Goal: Obtain resource: Obtain resource

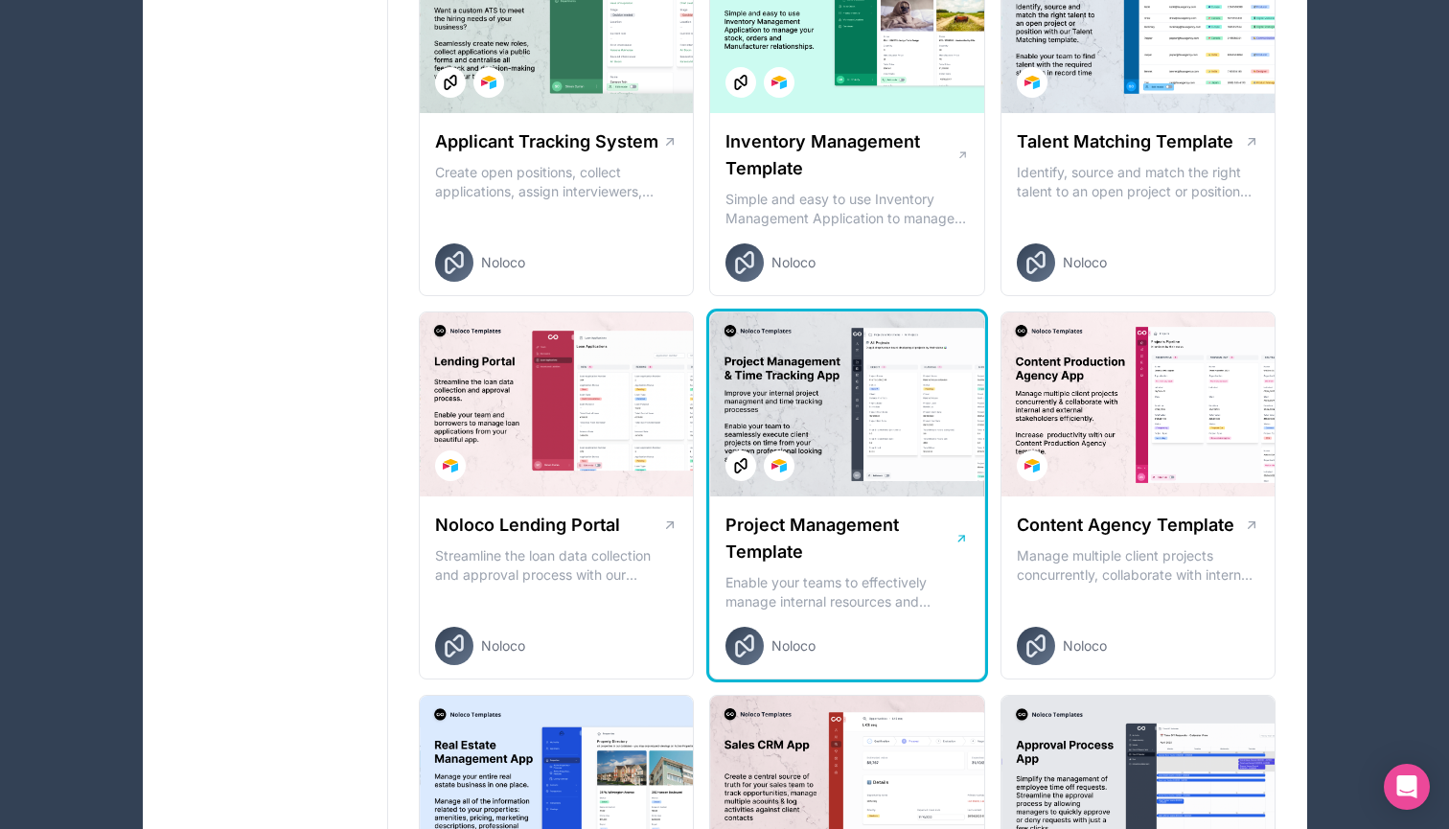
scroll to position [472, 0]
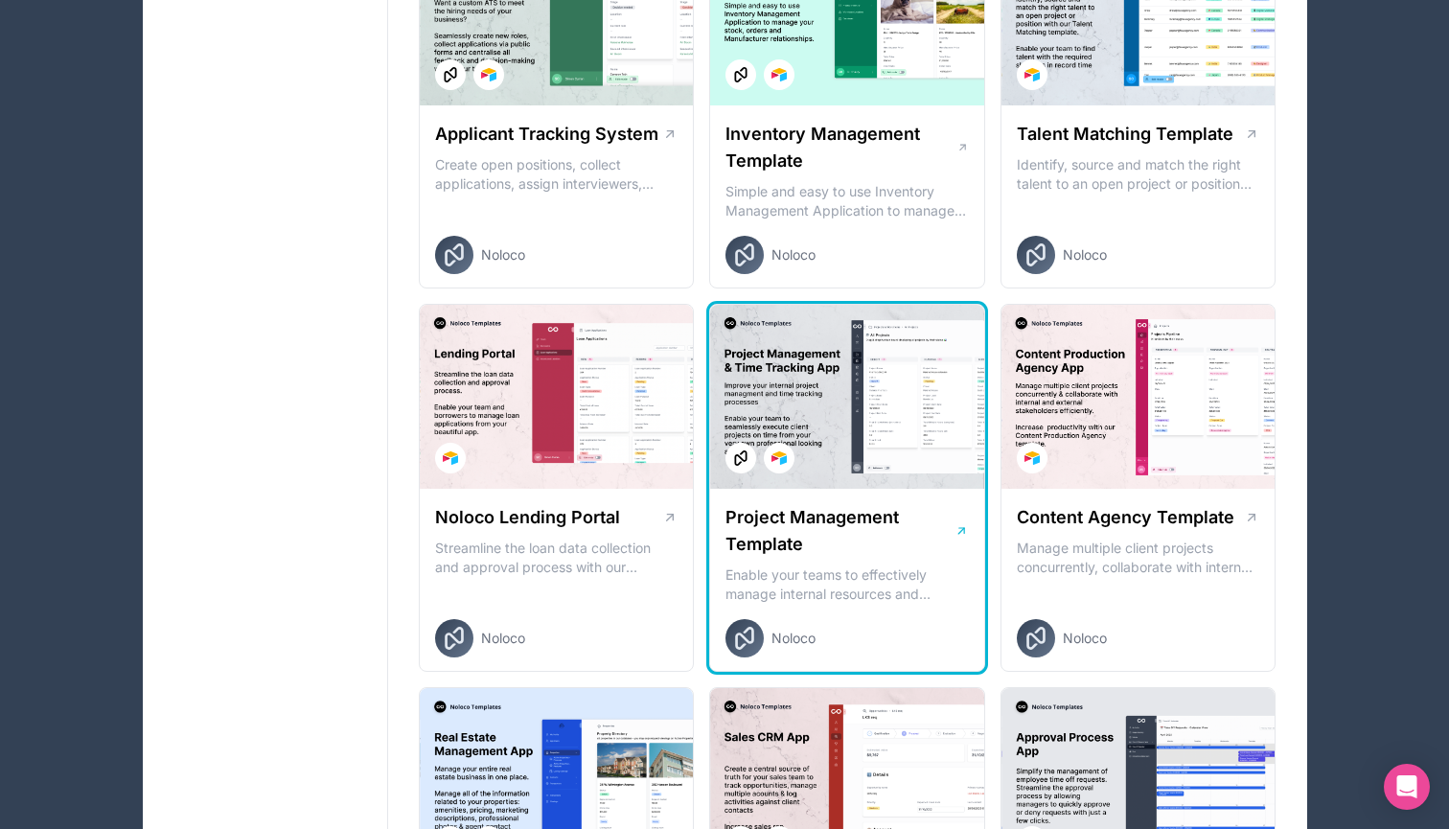
click at [809, 548] on h1 "Project Management Template" at bounding box center [839, 531] width 229 height 54
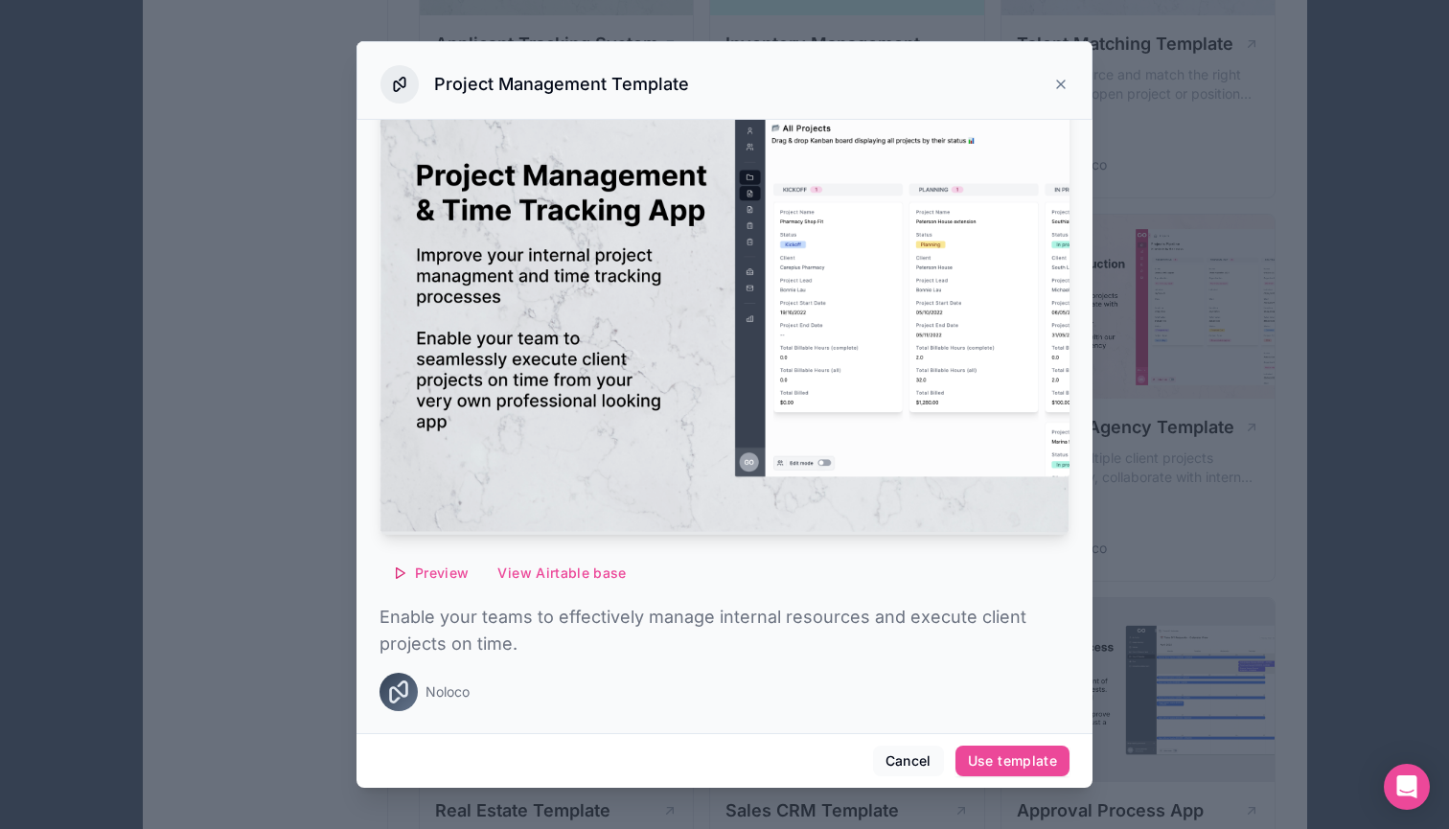
scroll to position [569, 0]
click at [538, 568] on button "View Airtable base" at bounding box center [561, 573] width 153 height 31
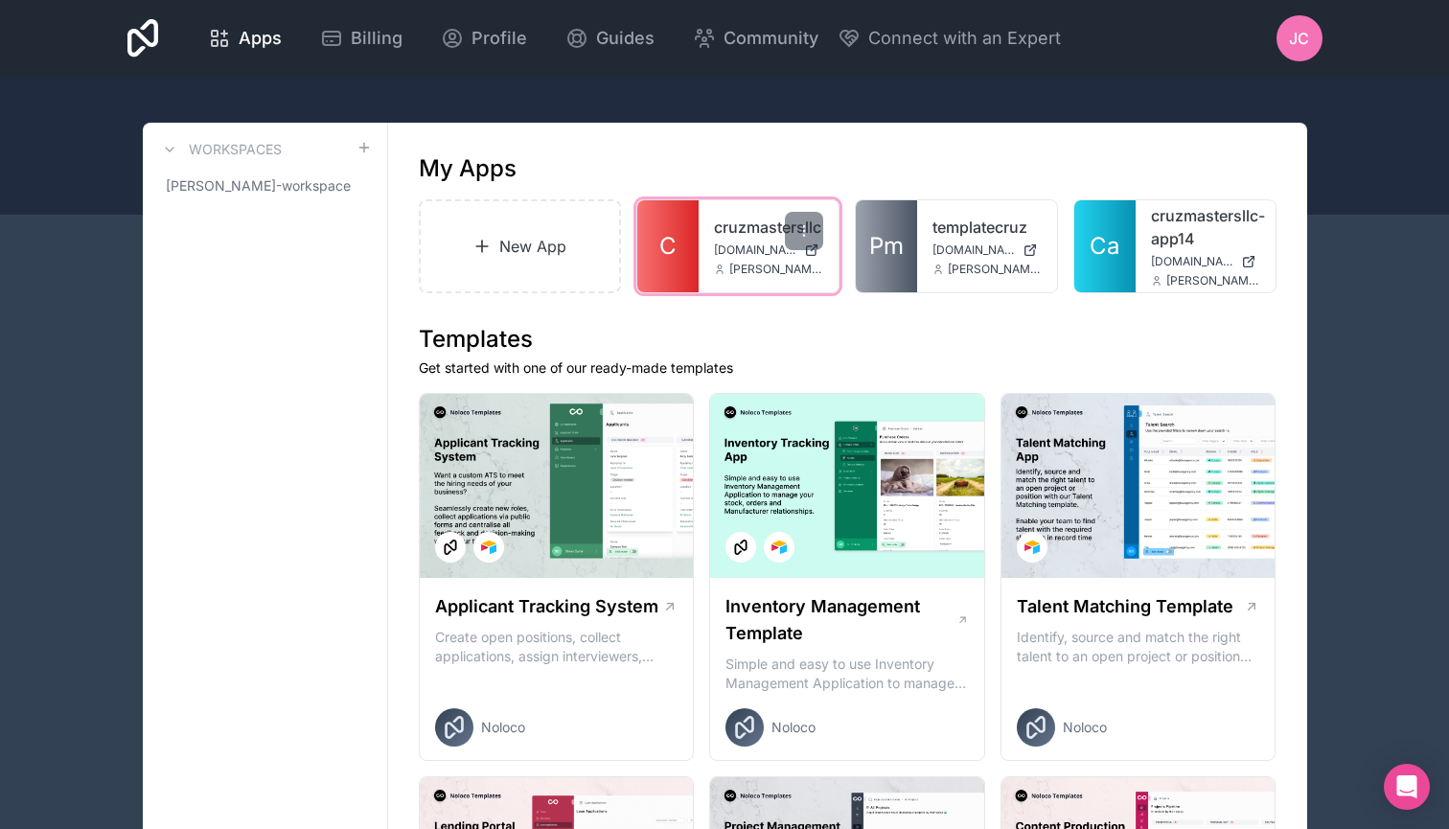
click at [735, 246] on span "[DOMAIN_NAME]" at bounding box center [755, 249] width 82 height 15
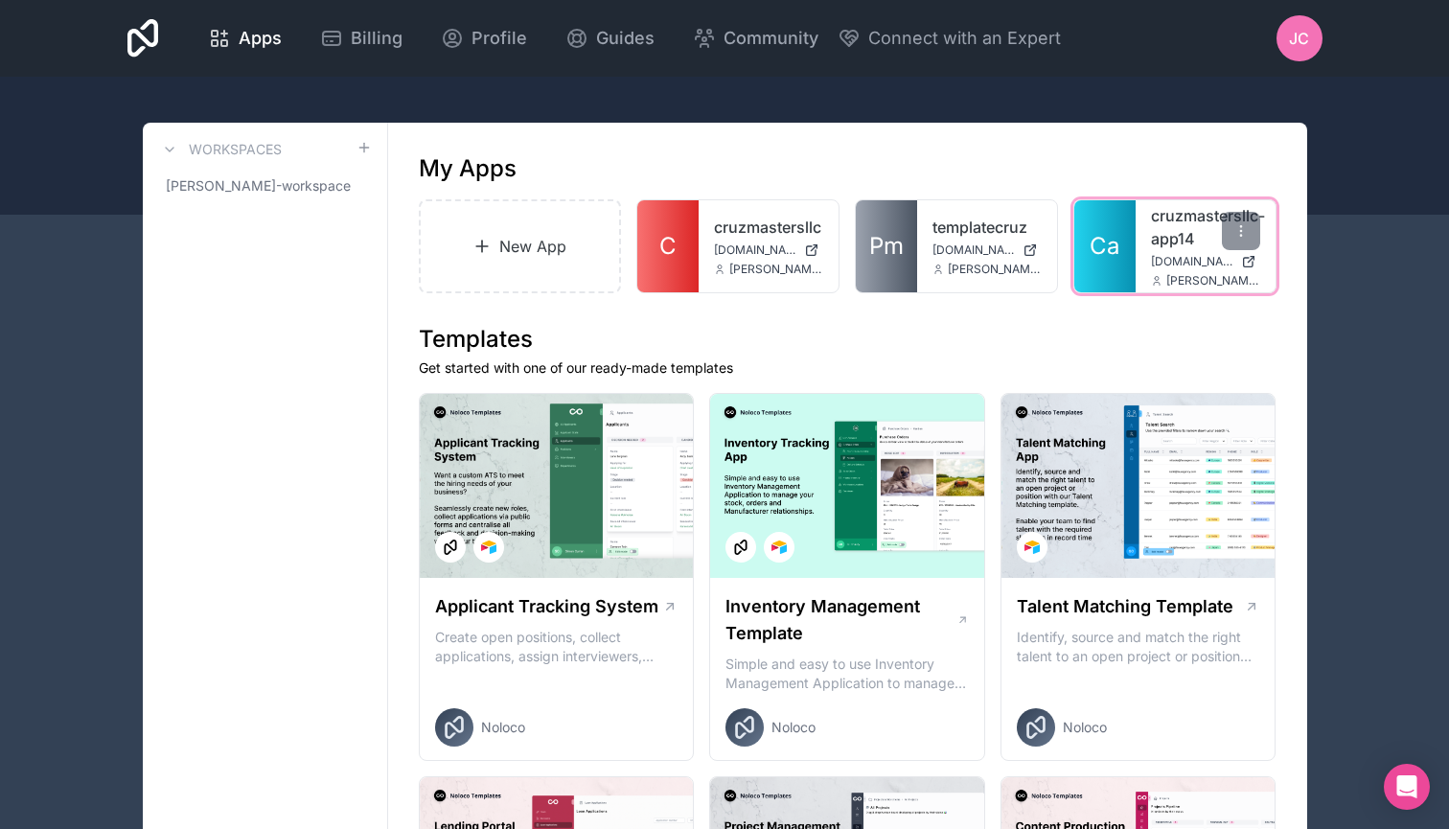
click at [1195, 270] on div "cruzmastersllc-app14 [DOMAIN_NAME] [PERSON_NAME][DOMAIN_NAME][EMAIL_ADDRESS][PE…" at bounding box center [1205, 246] width 140 height 92
click at [1191, 240] on link "cruzmastersllc-app14" at bounding box center [1205, 227] width 109 height 46
